Goal: Navigation & Orientation: Find specific page/section

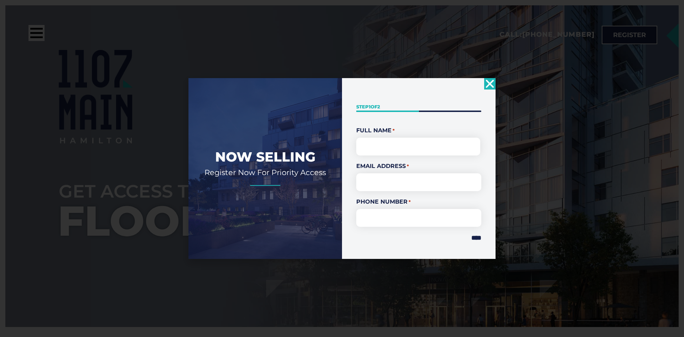
click at [489, 82] on use "Close" at bounding box center [490, 83] width 8 height 8
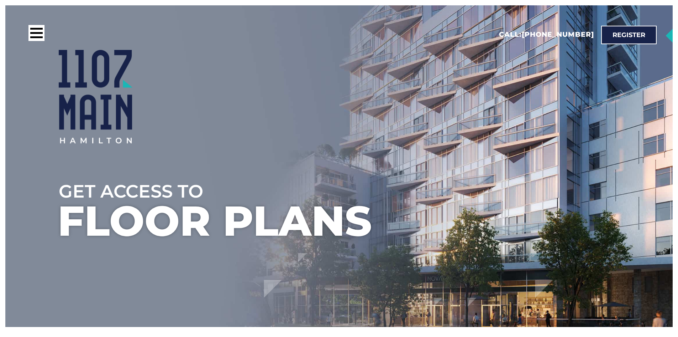
click at [466, 113] on div at bounding box center [366, 96] width 614 height 93
click at [492, 117] on div at bounding box center [366, 96] width 614 height 93
drag, startPoint x: 361, startPoint y: 84, endPoint x: 351, endPoint y: 84, distance: 10.0
click at [356, 84] on div at bounding box center [366, 96] width 614 height 93
drag, startPoint x: 351, startPoint y: 84, endPoint x: 335, endPoint y: 85, distance: 16.1
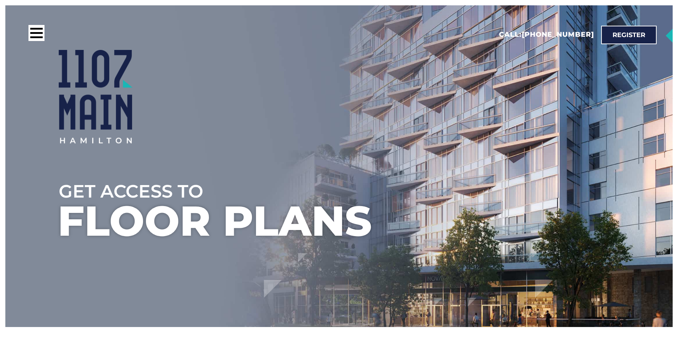
click at [335, 85] on div at bounding box center [366, 96] width 614 height 93
drag, startPoint x: 326, startPoint y: 85, endPoint x: 354, endPoint y: 94, distance: 29.4
click at [329, 89] on div at bounding box center [366, 96] width 614 height 93
drag, startPoint x: 354, startPoint y: 94, endPoint x: 347, endPoint y: 101, distance: 9.6
click at [354, 95] on div at bounding box center [366, 96] width 614 height 93
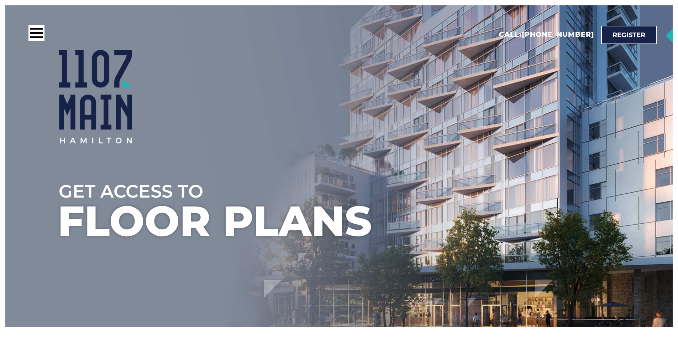
drag, startPoint x: 279, startPoint y: 99, endPoint x: 295, endPoint y: 100, distance: 16.4
click at [280, 99] on div at bounding box center [366, 96] width 614 height 93
drag, startPoint x: 295, startPoint y: 100, endPoint x: 285, endPoint y: 94, distance: 11.7
click at [296, 100] on div at bounding box center [366, 96] width 614 height 93
drag, startPoint x: 285, startPoint y: 94, endPoint x: 292, endPoint y: 97, distance: 7.8
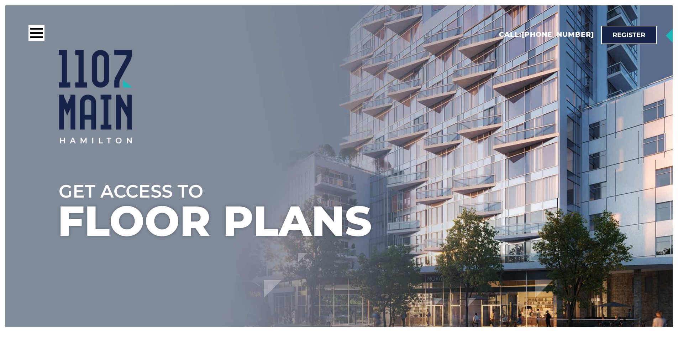
click at [285, 96] on div at bounding box center [366, 96] width 614 height 93
click at [292, 97] on div at bounding box center [366, 96] width 614 height 93
click at [287, 100] on div at bounding box center [366, 96] width 614 height 93
drag, startPoint x: 292, startPoint y: 101, endPoint x: 287, endPoint y: 101, distance: 4.3
click at [290, 101] on div at bounding box center [366, 96] width 614 height 93
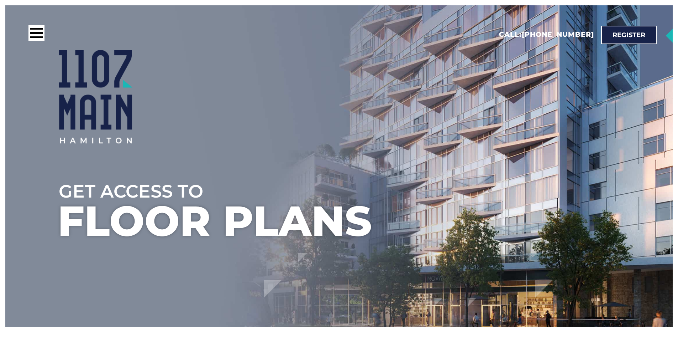
click at [286, 101] on div at bounding box center [366, 96] width 614 height 93
click at [289, 102] on div at bounding box center [366, 96] width 614 height 93
click at [288, 102] on div at bounding box center [366, 96] width 614 height 93
click at [293, 103] on div at bounding box center [366, 96] width 614 height 93
drag, startPoint x: 293, startPoint y: 103, endPoint x: 308, endPoint y: 108, distance: 16.3
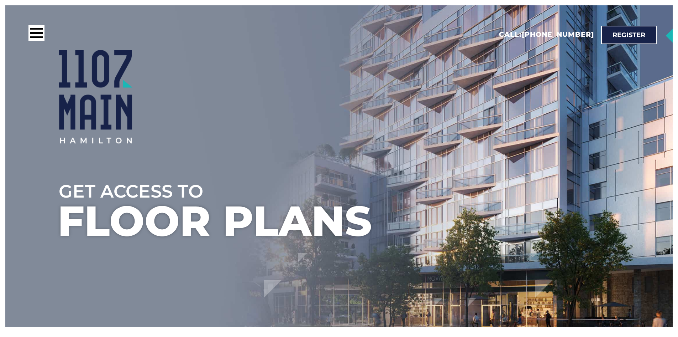
click at [298, 105] on div at bounding box center [366, 96] width 614 height 93
click at [301, 106] on div at bounding box center [366, 96] width 614 height 93
drag, startPoint x: 307, startPoint y: 107, endPoint x: 301, endPoint y: 106, distance: 6.1
click at [306, 107] on div at bounding box center [366, 96] width 614 height 93
click at [298, 105] on div at bounding box center [366, 96] width 614 height 93
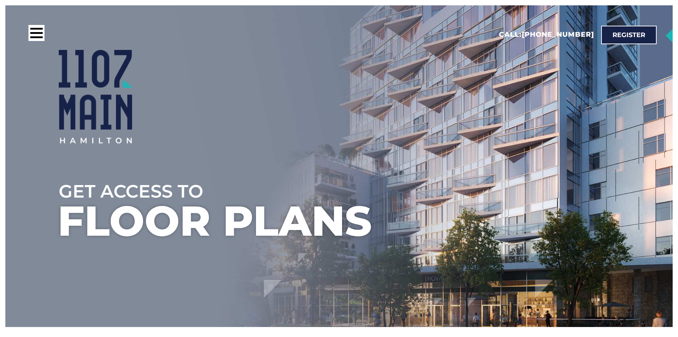
click at [307, 108] on div at bounding box center [366, 96] width 614 height 93
drag, startPoint x: 295, startPoint y: 104, endPoint x: 300, endPoint y: 106, distance: 5.5
click at [300, 106] on div at bounding box center [366, 96] width 614 height 93
click at [303, 106] on div at bounding box center [366, 96] width 614 height 93
drag, startPoint x: 300, startPoint y: 105, endPoint x: 311, endPoint y: 109, distance: 12.2
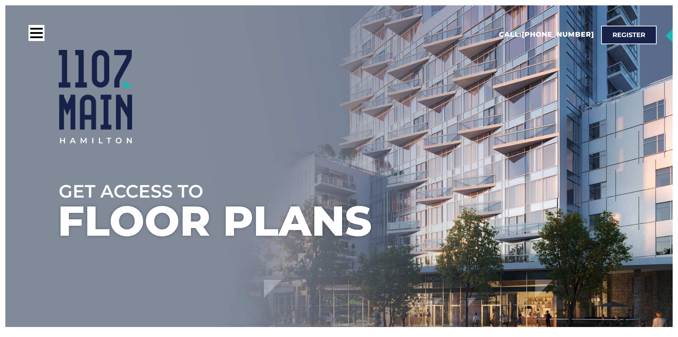
click at [305, 108] on div at bounding box center [366, 96] width 614 height 93
click at [312, 109] on div at bounding box center [366, 96] width 614 height 93
drag, startPoint x: 308, startPoint y: 109, endPoint x: 313, endPoint y: 114, distance: 6.8
click at [308, 111] on div at bounding box center [366, 96] width 614 height 93
click at [313, 114] on div at bounding box center [366, 96] width 614 height 93
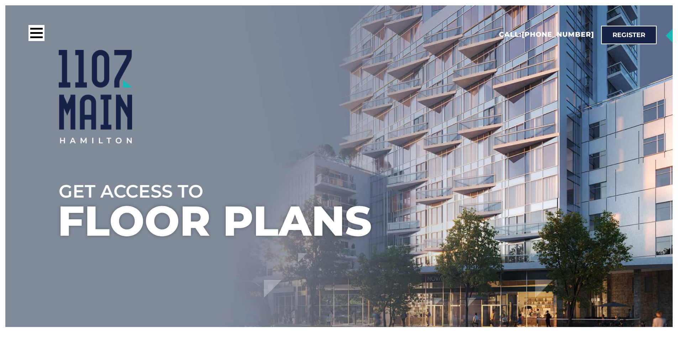
click at [328, 119] on div at bounding box center [366, 96] width 614 height 93
drag, startPoint x: 340, startPoint y: 122, endPoint x: 333, endPoint y: 119, distance: 8.3
click at [338, 121] on div at bounding box center [366, 96] width 614 height 93
click at [332, 119] on div at bounding box center [366, 96] width 614 height 93
click at [330, 119] on div at bounding box center [366, 96] width 614 height 93
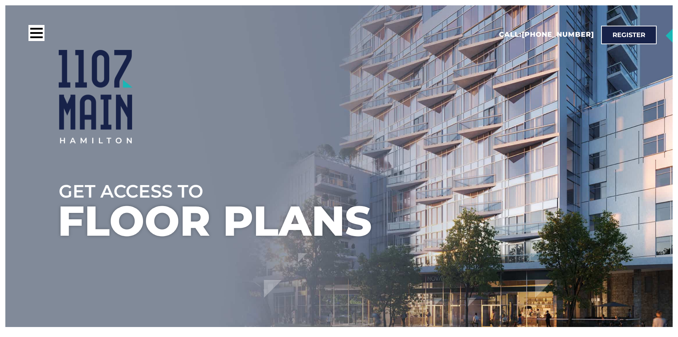
click at [329, 119] on div at bounding box center [366, 96] width 614 height 93
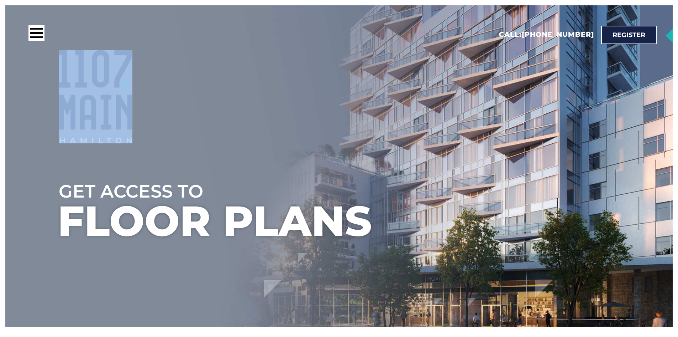
click at [329, 119] on div at bounding box center [366, 96] width 614 height 93
click at [313, 123] on div at bounding box center [366, 96] width 614 height 93
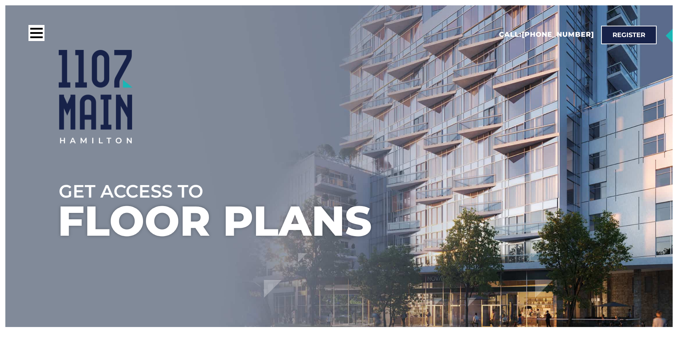
click at [316, 120] on div at bounding box center [366, 96] width 614 height 93
click at [340, 123] on div at bounding box center [366, 96] width 614 height 93
drag, startPoint x: 337, startPoint y: 123, endPoint x: 374, endPoint y: 130, distance: 37.8
click at [350, 127] on div at bounding box center [366, 96] width 614 height 93
click at [374, 130] on div at bounding box center [366, 96] width 614 height 93
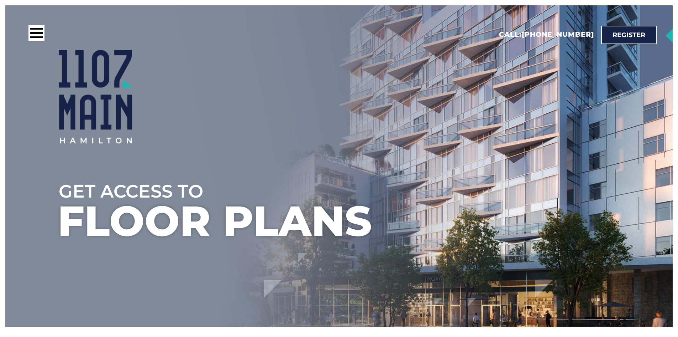
drag, startPoint x: 563, startPoint y: 152, endPoint x: 567, endPoint y: 151, distance: 4.7
click at [563, 152] on div at bounding box center [366, 141] width 614 height 76
drag, startPoint x: 567, startPoint y: 151, endPoint x: 561, endPoint y: 149, distance: 6.5
click at [567, 151] on div at bounding box center [366, 141] width 614 height 76
click at [561, 150] on div at bounding box center [366, 141] width 614 height 76
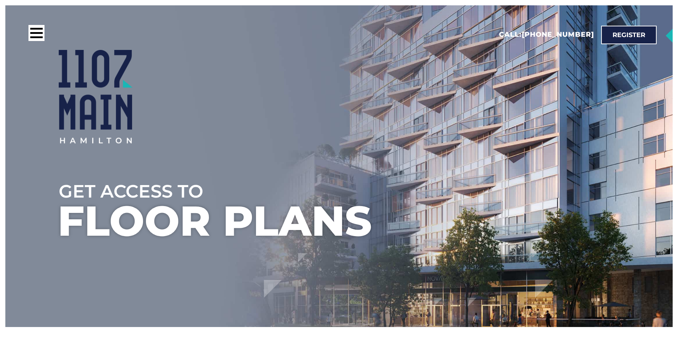
click at [567, 153] on div at bounding box center [366, 141] width 614 height 76
